Goal: Use online tool/utility: Utilize a website feature to perform a specific function

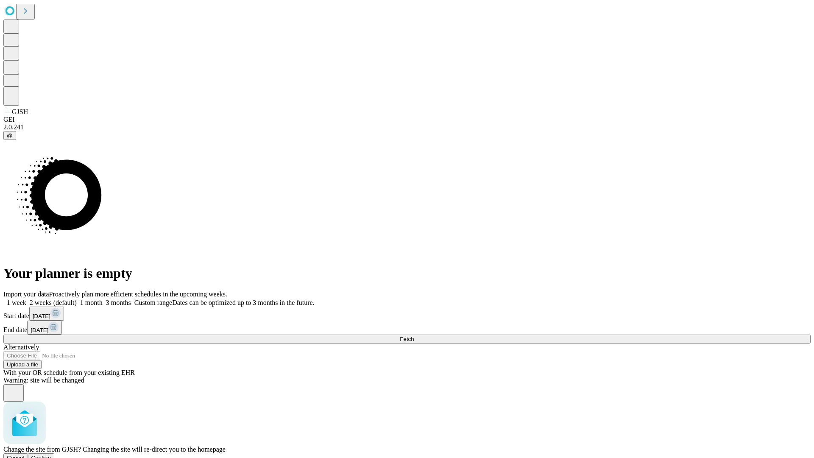
click at [51, 455] on span "Confirm" at bounding box center [41, 458] width 20 height 6
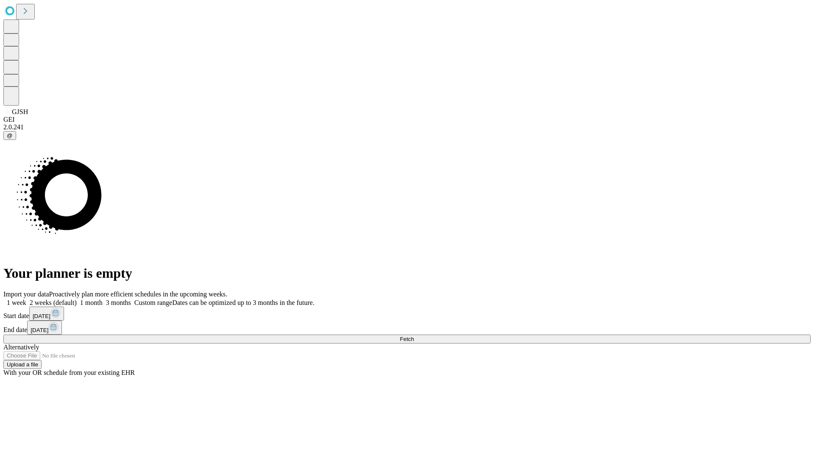
click at [26, 299] on label "1 week" at bounding box center [14, 302] width 23 height 7
click at [414, 336] on span "Fetch" at bounding box center [407, 339] width 14 height 6
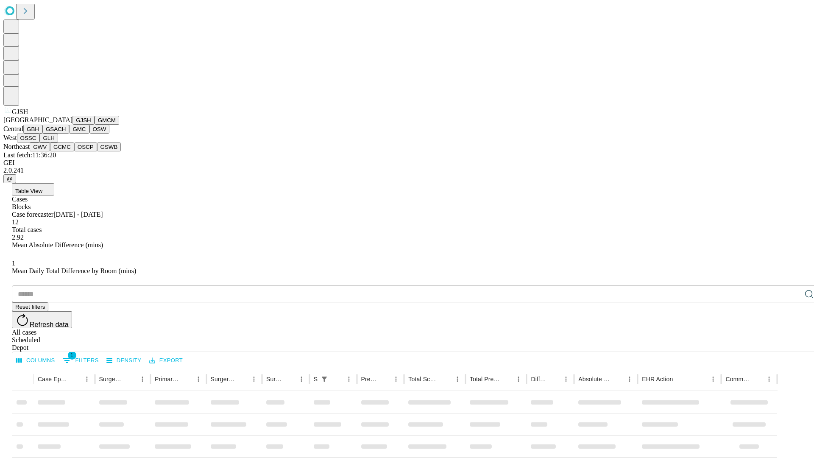
click at [95, 125] on button "GMCM" at bounding box center [107, 120] width 25 height 9
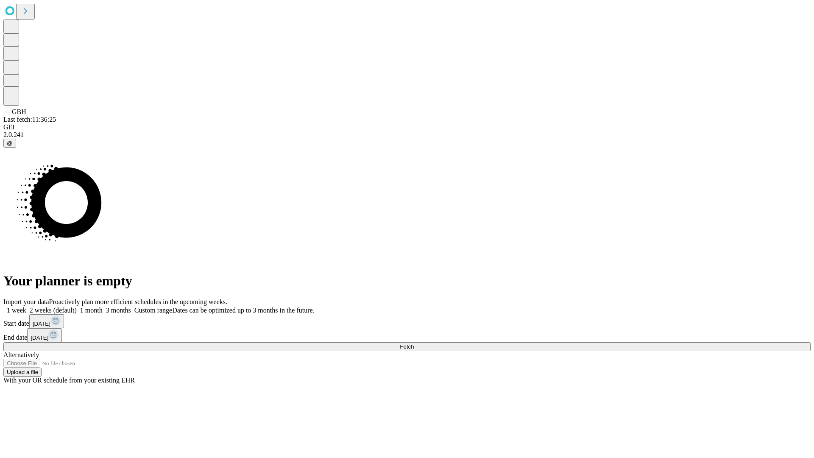
click at [26, 307] on label "1 week" at bounding box center [14, 310] width 23 height 7
click at [414, 344] on span "Fetch" at bounding box center [407, 347] width 14 height 6
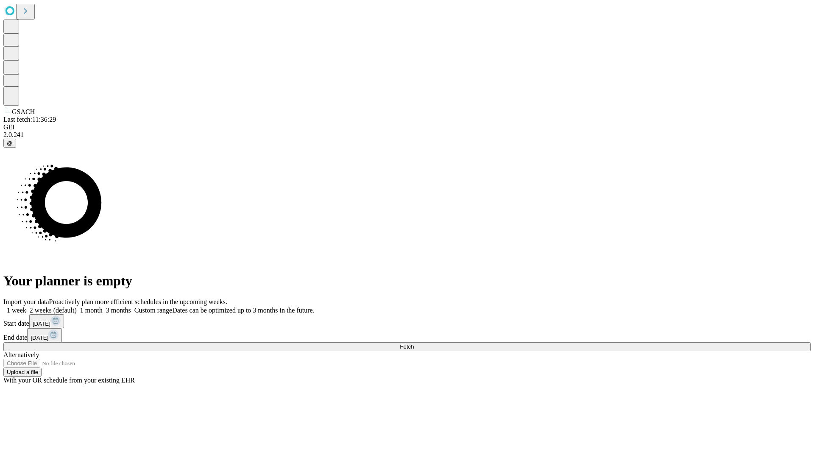
click at [26, 307] on label "1 week" at bounding box center [14, 310] width 23 height 7
click at [414, 344] on span "Fetch" at bounding box center [407, 347] width 14 height 6
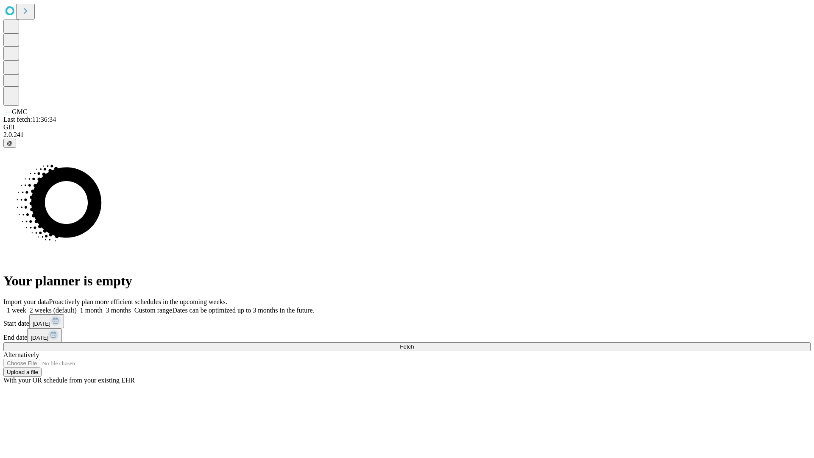
click at [414, 344] on span "Fetch" at bounding box center [407, 347] width 14 height 6
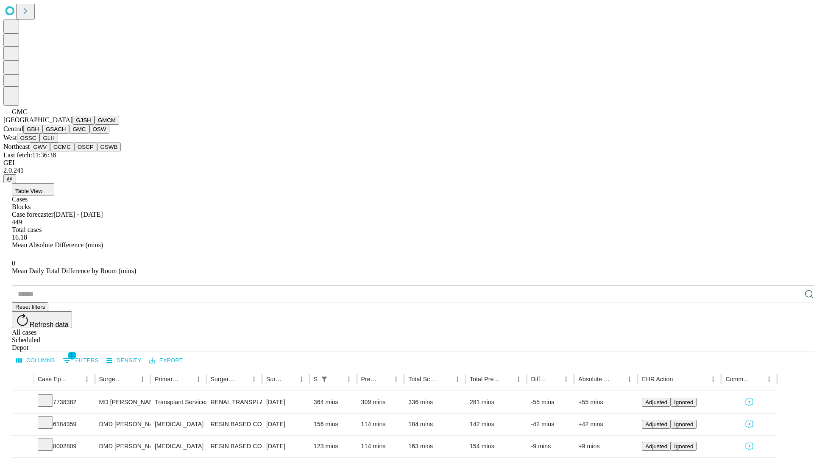
click at [89, 134] on button "OSW" at bounding box center [99, 129] width 20 height 9
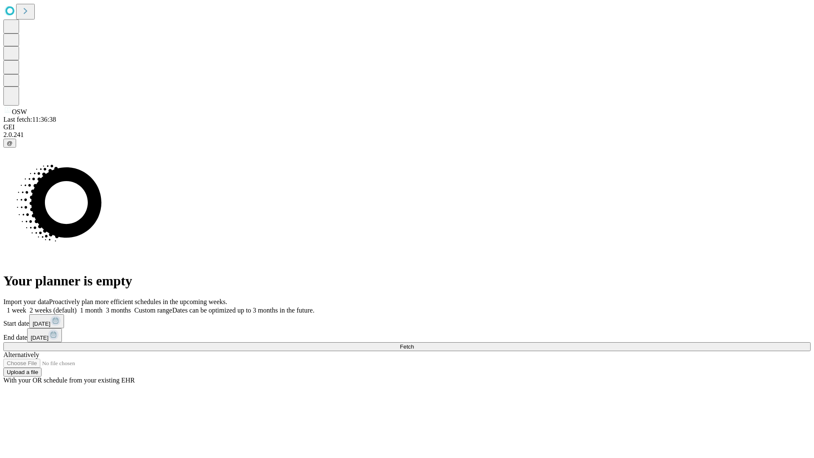
click at [26, 307] on label "1 week" at bounding box center [14, 310] width 23 height 7
click at [414, 344] on span "Fetch" at bounding box center [407, 347] width 14 height 6
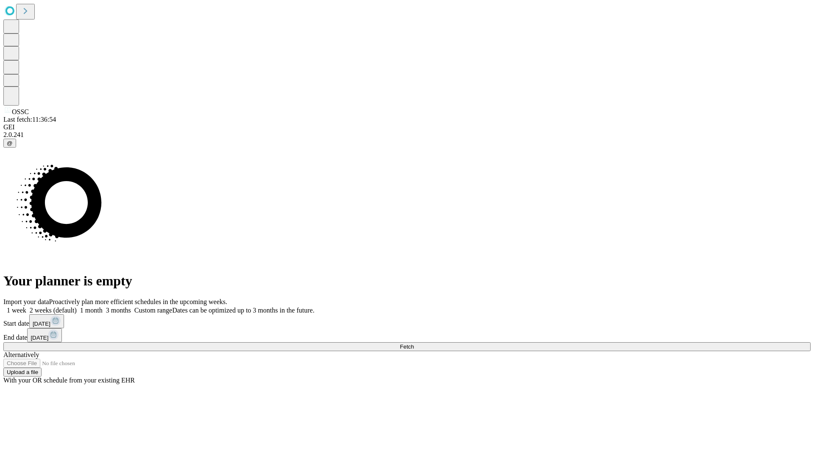
click at [414, 344] on span "Fetch" at bounding box center [407, 347] width 14 height 6
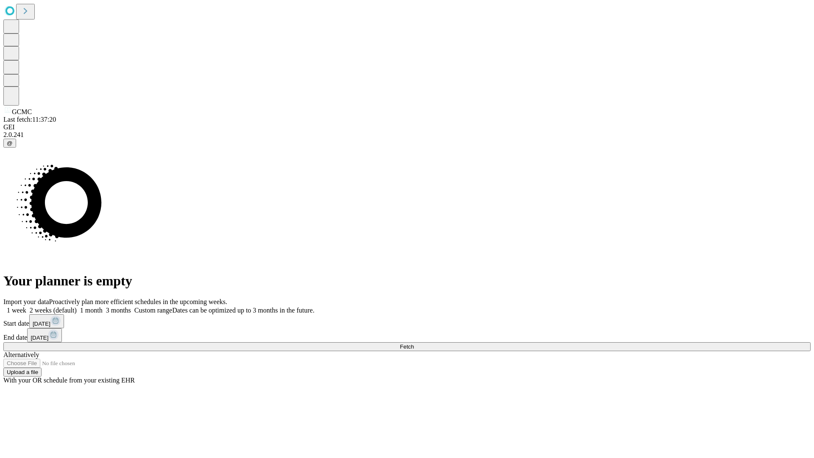
click at [26, 307] on label "1 week" at bounding box center [14, 310] width 23 height 7
click at [414, 344] on span "Fetch" at bounding box center [407, 347] width 14 height 6
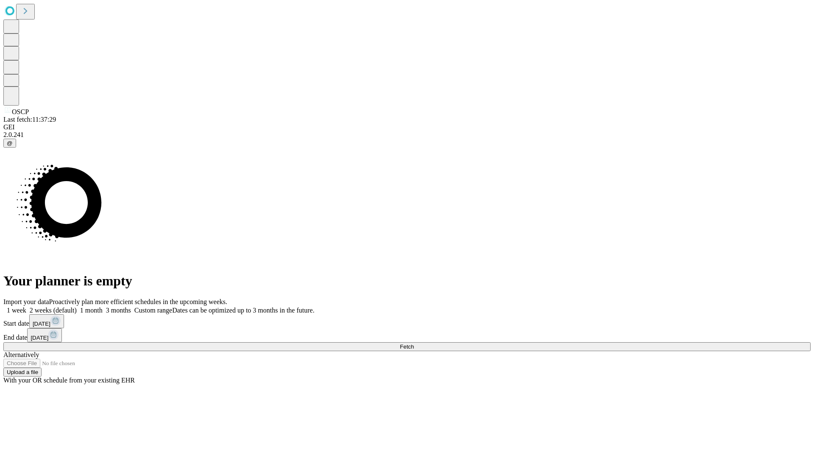
click at [26, 307] on label "1 week" at bounding box center [14, 310] width 23 height 7
click at [414, 344] on span "Fetch" at bounding box center [407, 347] width 14 height 6
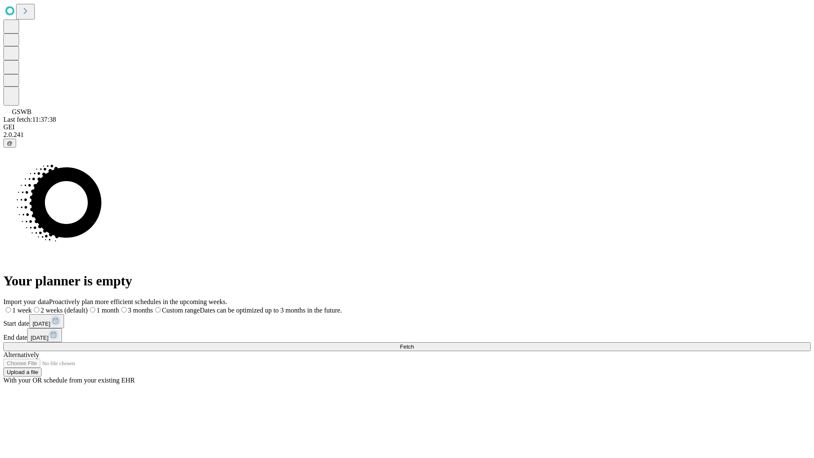
click at [32, 307] on label "1 week" at bounding box center [17, 310] width 28 height 7
click at [414, 344] on span "Fetch" at bounding box center [407, 347] width 14 height 6
